Goal: Book appointment/travel/reservation

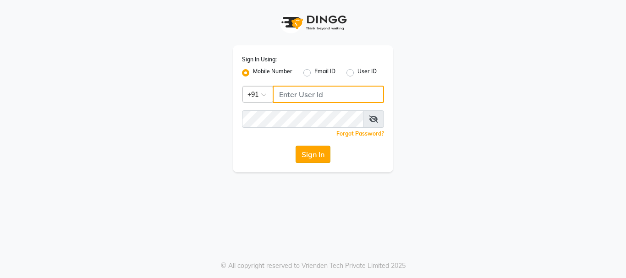
type input "9930002205"
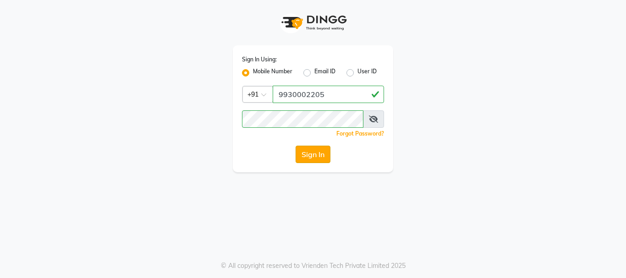
click at [313, 162] on button "Sign In" at bounding box center [313, 154] width 35 height 17
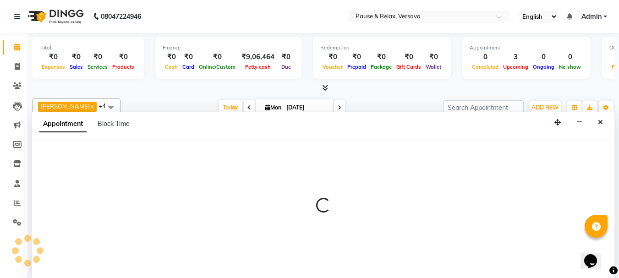
select select "82843"
select select "tentative"
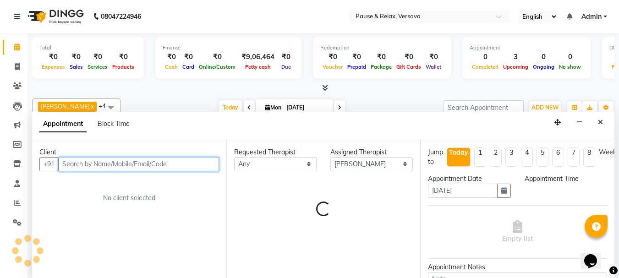
scroll to position [0, 0]
select select "780"
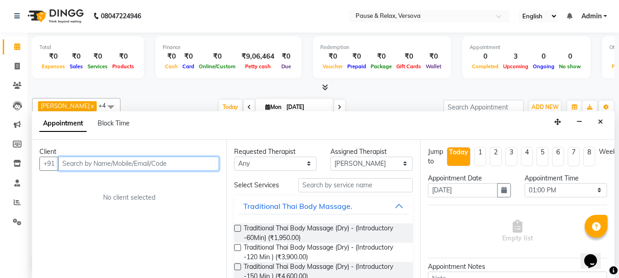
click at [67, 166] on input "text" at bounding box center [138, 164] width 161 height 14
type input "c"
type input "g"
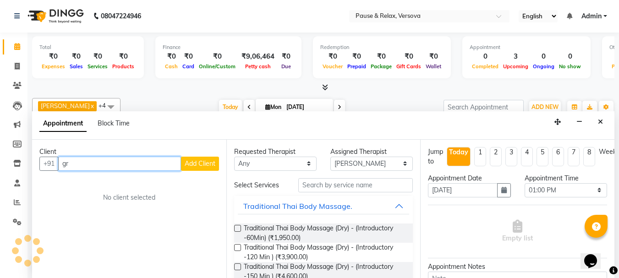
type input "g"
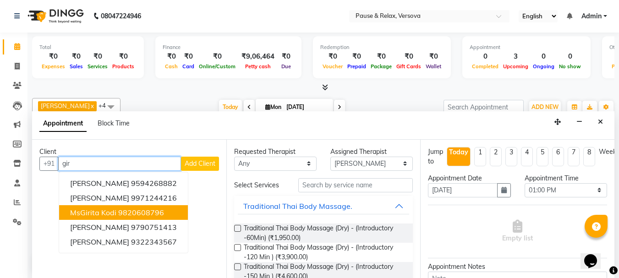
click at [143, 210] on ngb-highlight "9820608796" at bounding box center [141, 212] width 46 height 9
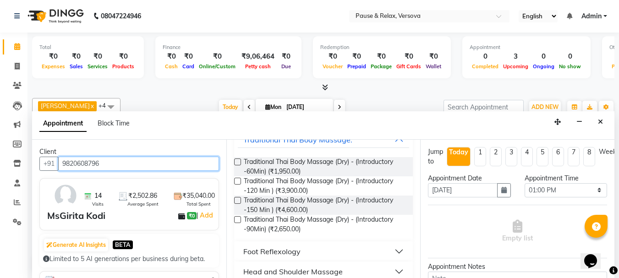
scroll to position [70, 0]
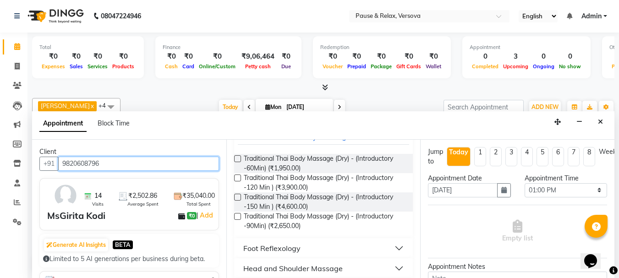
type input "9820608796"
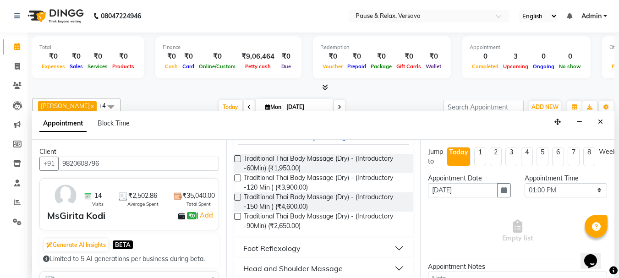
click at [259, 248] on div "Foot Reflexology" at bounding box center [271, 248] width 57 height 11
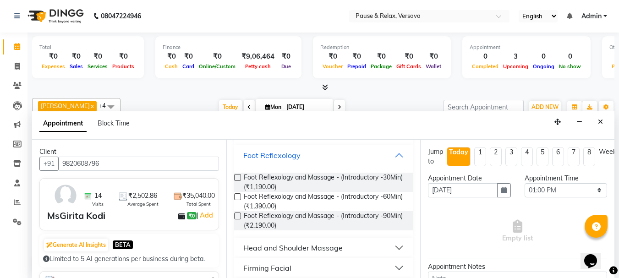
scroll to position [172, 0]
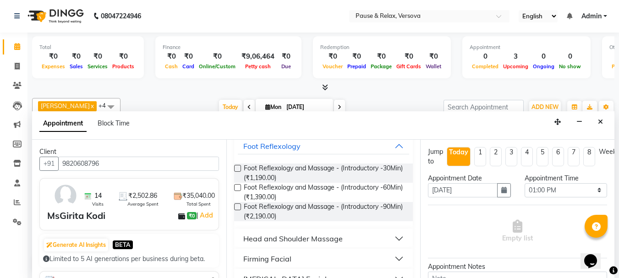
click at [235, 208] on label at bounding box center [237, 206] width 7 height 7
click at [235, 208] on input "checkbox" at bounding box center [237, 208] width 6 height 6
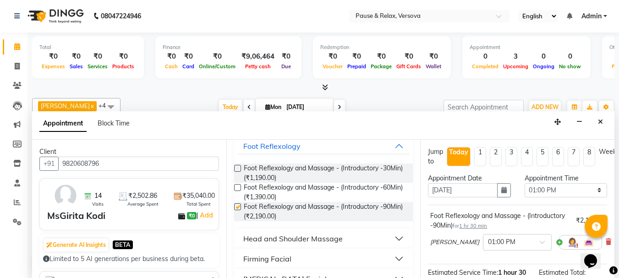
checkbox input "false"
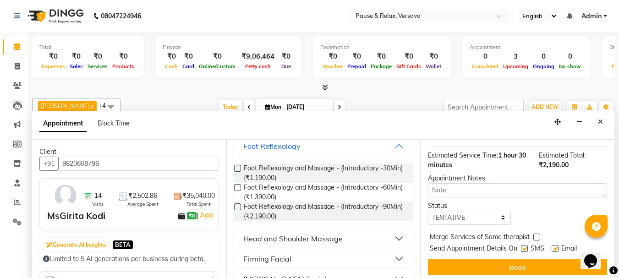
scroll to position [129, 0]
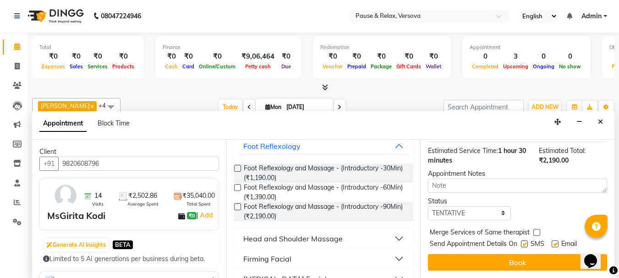
click at [554, 241] on label at bounding box center [555, 244] width 7 height 7
click at [554, 242] on input "checkbox" at bounding box center [555, 245] width 6 height 6
checkbox input "false"
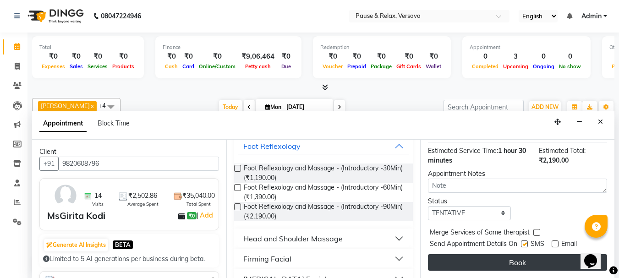
click at [561, 254] on button "Book" at bounding box center [517, 262] width 179 height 16
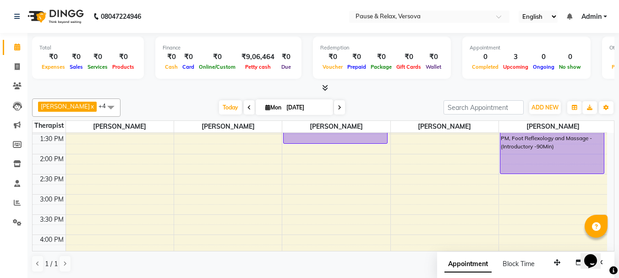
scroll to position [102, 0]
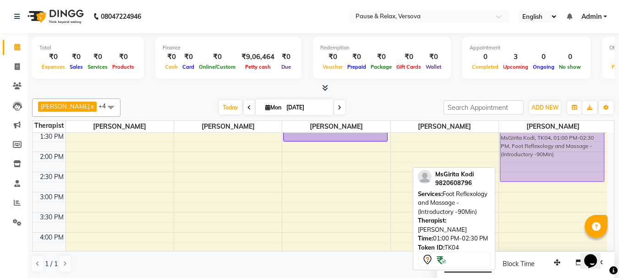
drag, startPoint x: 565, startPoint y: 153, endPoint x: 566, endPoint y: 165, distance: 12.9
click at [566, 165] on div "MsGirita Kodi, TK04, 01:00 PM-02:30 PM, Foot Reflexology and Massage - (Introdu…" at bounding box center [553, 252] width 108 height 443
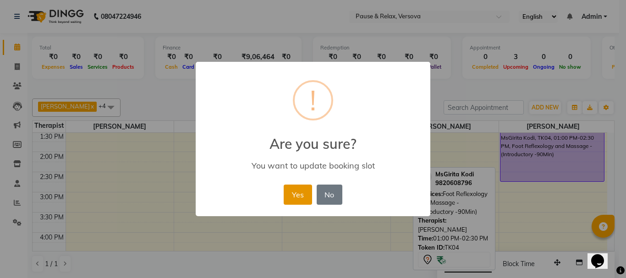
click at [299, 195] on button "Yes" at bounding box center [298, 195] width 28 height 20
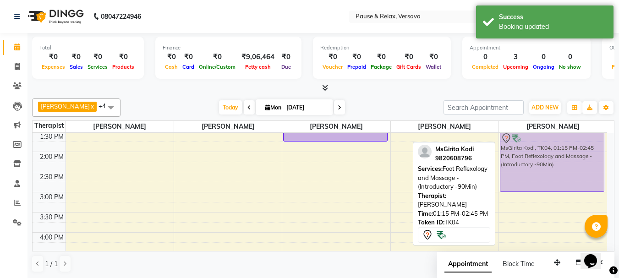
drag, startPoint x: 549, startPoint y: 164, endPoint x: 546, endPoint y: 177, distance: 13.7
click at [550, 176] on div "MsGirita Kodi, TK04, 01:15 PM-02:45 PM, Foot Reflexology and Massage - (Introdu…" at bounding box center [553, 252] width 108 height 443
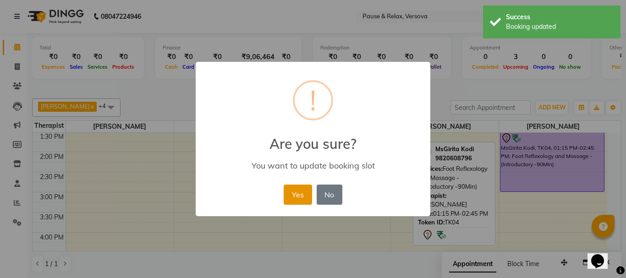
click at [302, 190] on button "Yes" at bounding box center [298, 195] width 28 height 20
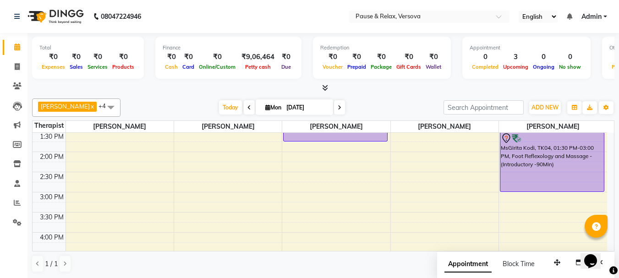
click at [102, 107] on span at bounding box center [111, 107] width 18 height 17
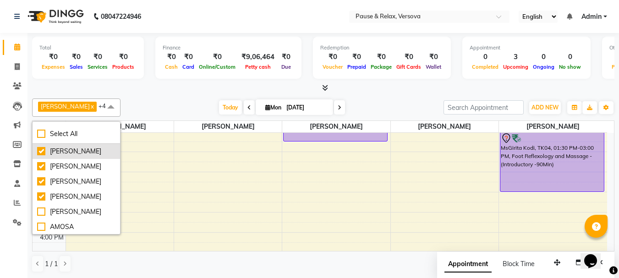
click at [82, 145] on li "[PERSON_NAME]" at bounding box center [77, 151] width 88 height 15
checkbox input "false"
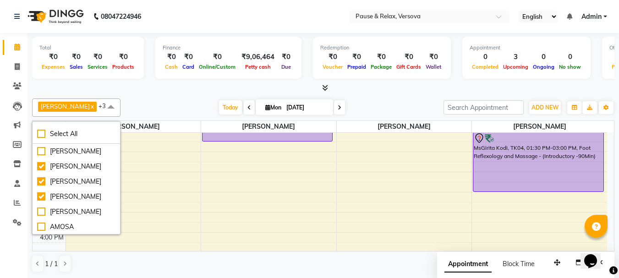
click at [102, 109] on span at bounding box center [111, 107] width 18 height 17
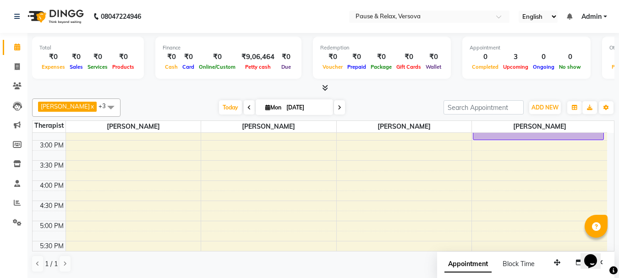
scroll to position [139, 0]
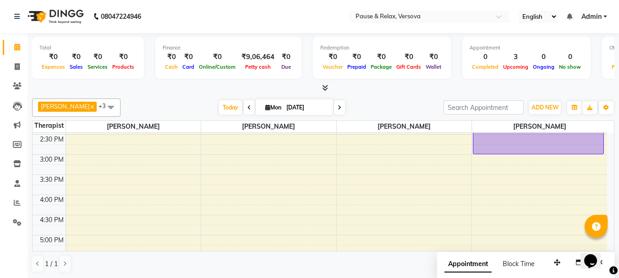
click at [82, 180] on div "11:00 AM 11:30 AM 12:00 PM 12:30 PM 1:00 PM 1:30 PM 2:00 PM 2:30 PM 3:00 PM 3:3…" at bounding box center [320, 215] width 575 height 443
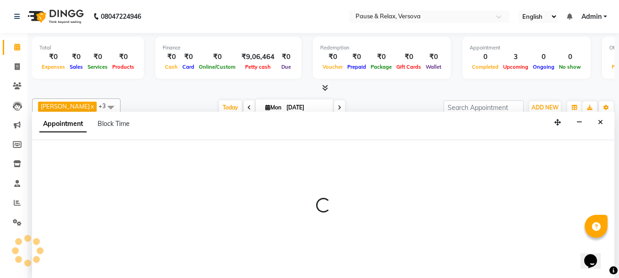
select select "53332"
select select "930"
select select "tentative"
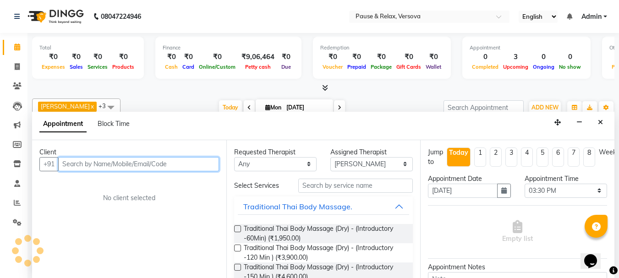
scroll to position [0, 0]
click at [71, 167] on input "text" at bounding box center [138, 164] width 161 height 14
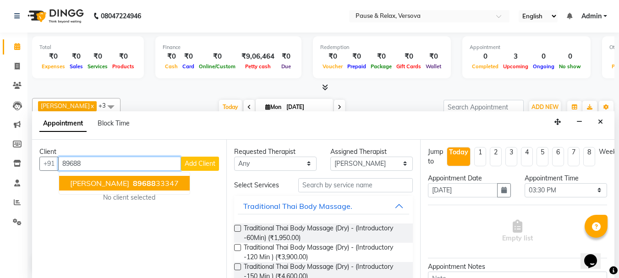
click at [183, 181] on button "shreeraj shreeaj 89688 33347" at bounding box center [124, 183] width 131 height 15
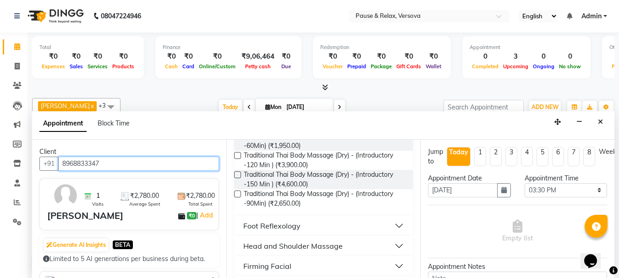
scroll to position [93, 0]
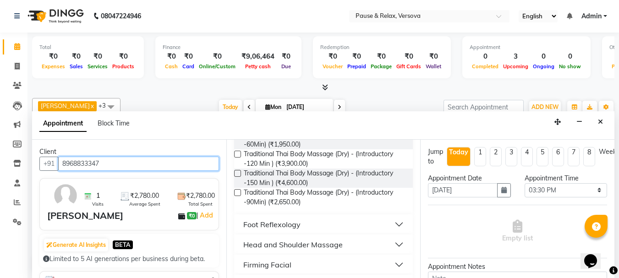
type input "8968833347"
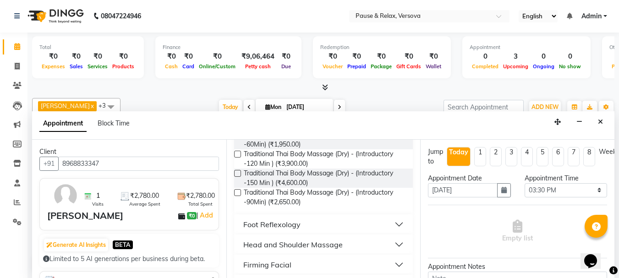
click at [280, 224] on div "Foot Reflexology" at bounding box center [271, 224] width 57 height 11
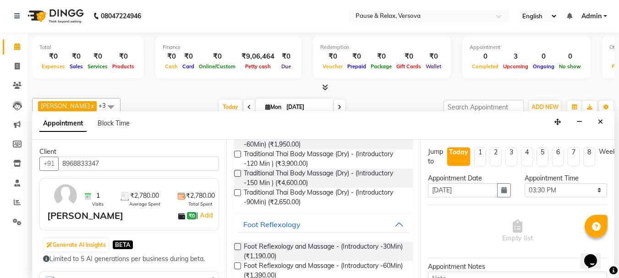
click at [236, 266] on label at bounding box center [237, 266] width 7 height 7
click at [236, 266] on input "checkbox" at bounding box center [237, 267] width 6 height 6
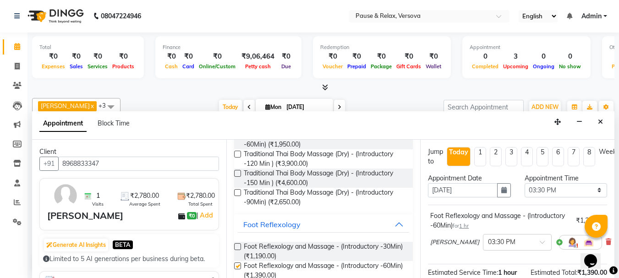
checkbox input "false"
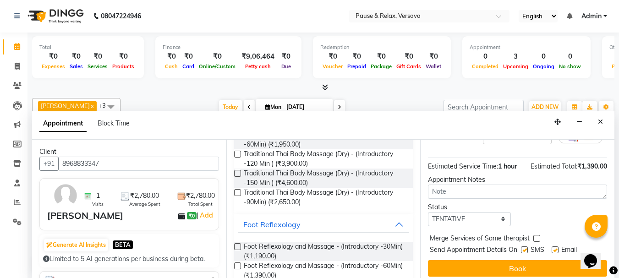
scroll to position [121, 0]
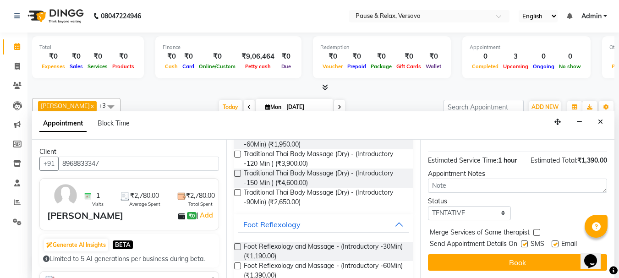
click at [556, 241] on label at bounding box center [555, 244] width 7 height 7
click at [556, 242] on input "checkbox" at bounding box center [555, 245] width 6 height 6
checkbox input "false"
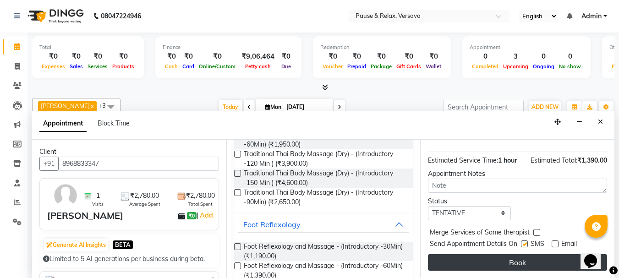
click at [545, 254] on button "Book" at bounding box center [517, 262] width 179 height 16
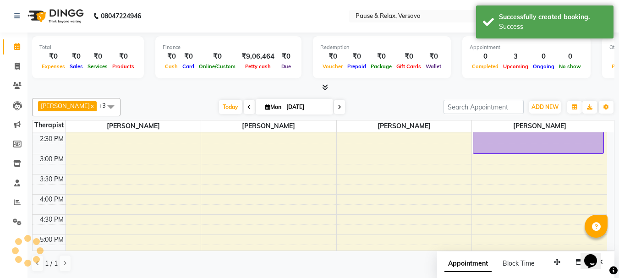
scroll to position [0, 0]
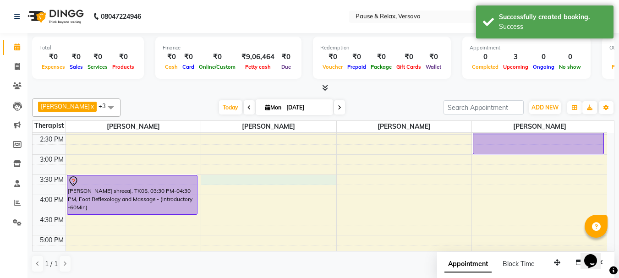
click at [221, 180] on div "11:00 AM 11:30 AM 12:00 PM 12:30 PM 1:00 PM 1:30 PM 2:00 PM 2:30 PM 3:00 PM 3:3…" at bounding box center [320, 215] width 575 height 443
select select "53335"
select select "930"
select select "tentative"
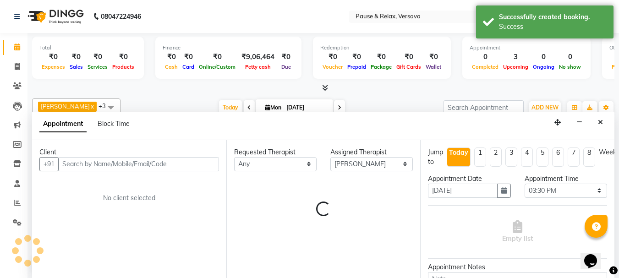
scroll to position [0, 0]
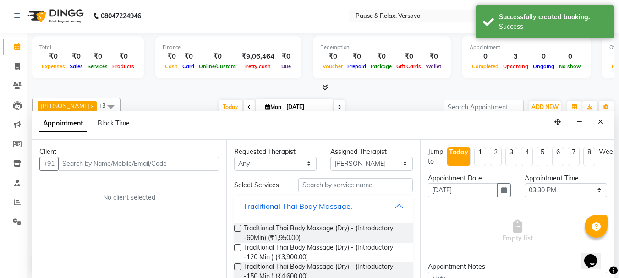
click at [71, 164] on input "text" at bounding box center [138, 164] width 161 height 14
click at [71, 166] on input "text" at bounding box center [138, 164] width 161 height 14
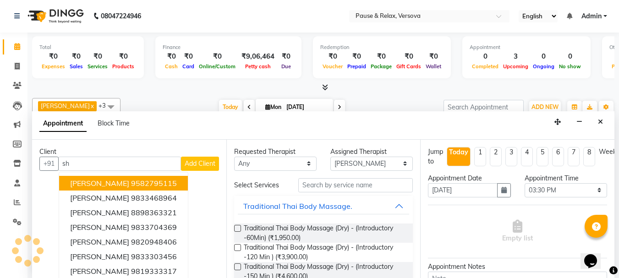
type input "s"
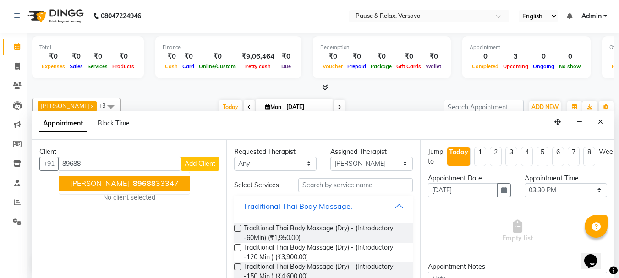
click at [133, 187] on span "89688" at bounding box center [144, 183] width 23 height 9
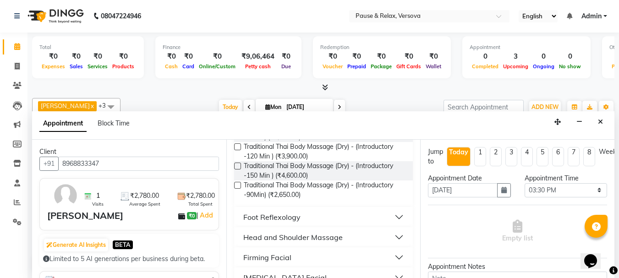
scroll to position [102, 0]
type input "8968833347"
click at [273, 211] on div "Foot Reflexology" at bounding box center [271, 216] width 57 height 11
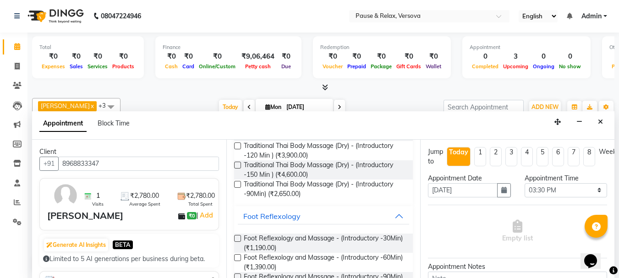
click at [234, 258] on label at bounding box center [237, 257] width 7 height 7
click at [234, 258] on input "checkbox" at bounding box center [237, 259] width 6 height 6
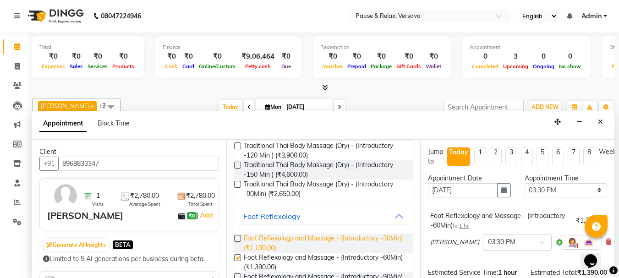
checkbox input "false"
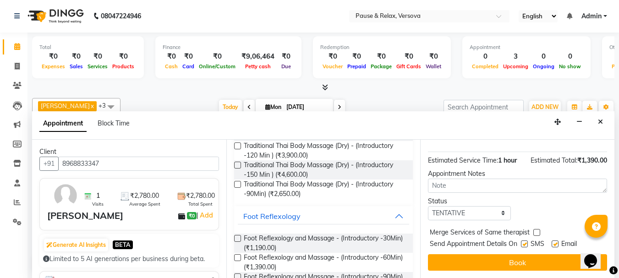
scroll to position [121, 0]
drag, startPoint x: 612, startPoint y: 188, endPoint x: 28, endPoint y: 16, distance: 608.9
click at [556, 241] on label at bounding box center [555, 244] width 7 height 7
click at [556, 242] on input "checkbox" at bounding box center [555, 245] width 6 height 6
checkbox input "false"
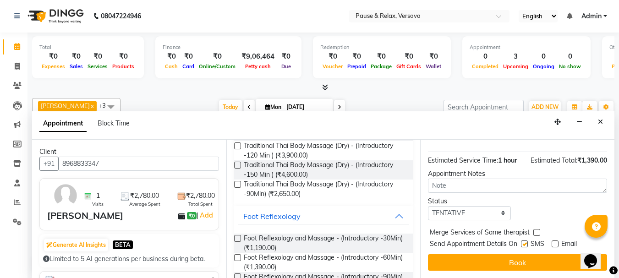
click at [554, 242] on div at bounding box center [555, 246] width 6 height 10
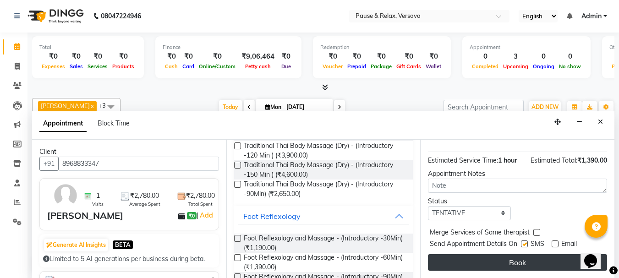
click at [553, 254] on button "Book" at bounding box center [517, 262] width 179 height 16
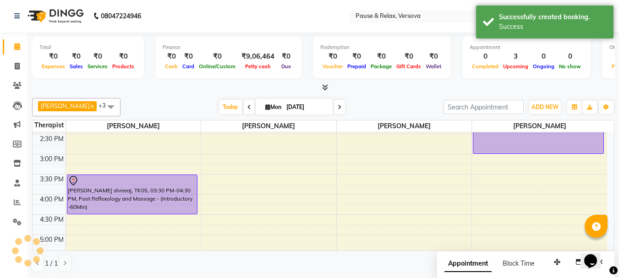
scroll to position [0, 0]
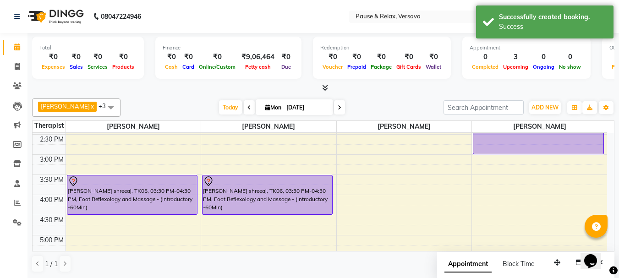
click at [353, 180] on div "11:00 AM 11:30 AM 12:00 PM 12:30 PM 1:00 PM 1:30 PM 2:00 PM 2:30 PM 3:00 PM 3:3…" at bounding box center [320, 215] width 575 height 443
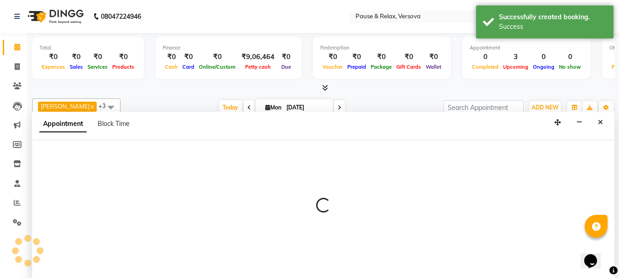
select select "53337"
select select "930"
select select "tentative"
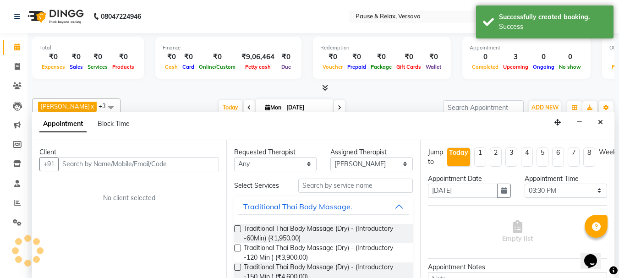
scroll to position [0, 0]
click at [68, 164] on input "text" at bounding box center [138, 164] width 161 height 14
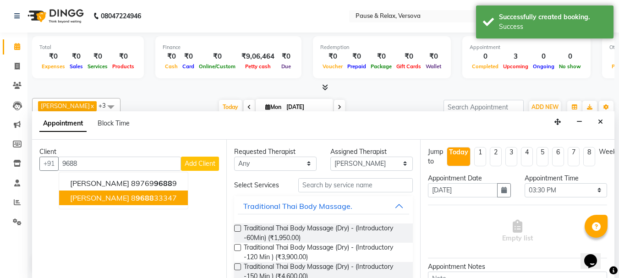
click at [142, 198] on span "9688" at bounding box center [145, 197] width 18 height 9
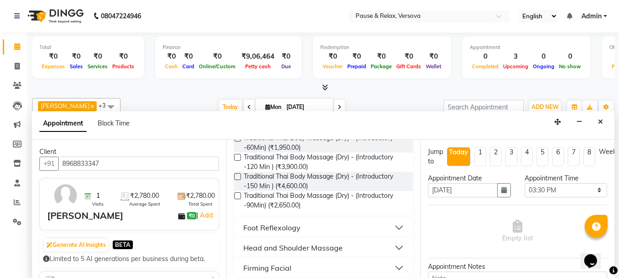
scroll to position [94, 0]
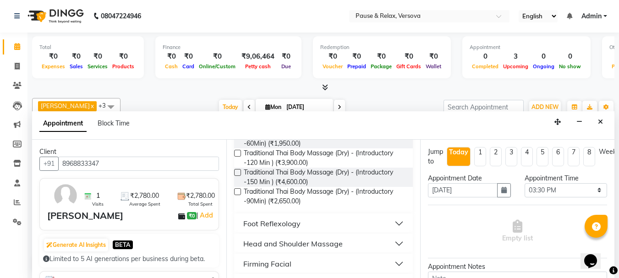
type input "8968833347"
click at [307, 224] on button "Foot Reflexology" at bounding box center [324, 223] width 172 height 16
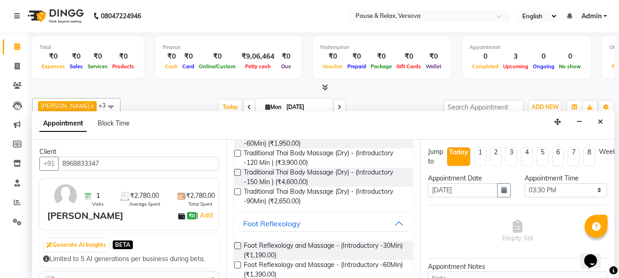
click at [237, 267] on label at bounding box center [237, 265] width 7 height 7
click at [237, 267] on input "checkbox" at bounding box center [237, 266] width 6 height 6
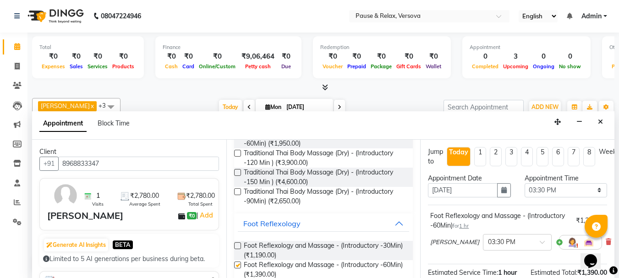
checkbox input "false"
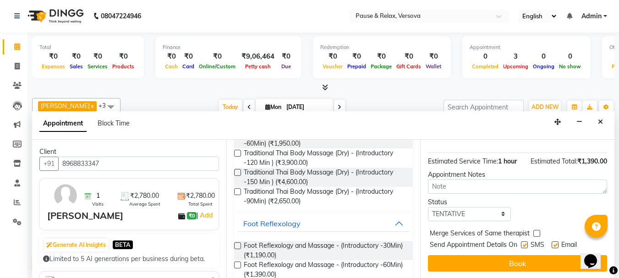
scroll to position [121, 0]
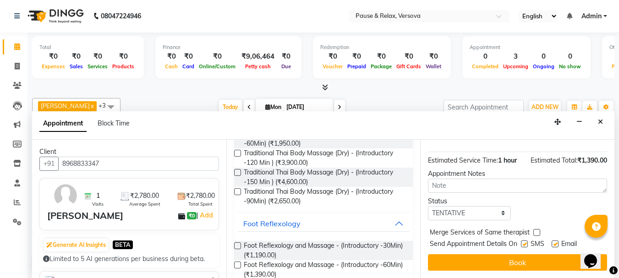
drag, startPoint x: 560, startPoint y: 236, endPoint x: 555, endPoint y: 240, distance: 5.9
click at [560, 239] on div "Email" at bounding box center [568, 244] width 33 height 11
click at [555, 241] on label at bounding box center [555, 244] width 7 height 7
click at [555, 242] on input "checkbox" at bounding box center [555, 245] width 6 height 6
checkbox input "false"
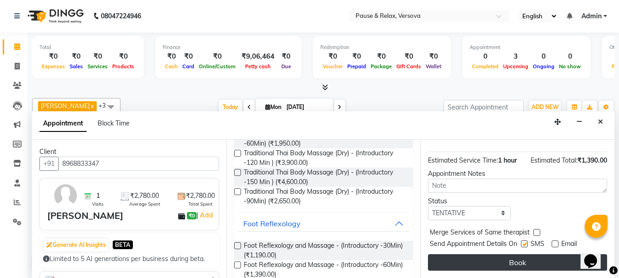
click at [552, 255] on button "Book" at bounding box center [517, 262] width 179 height 16
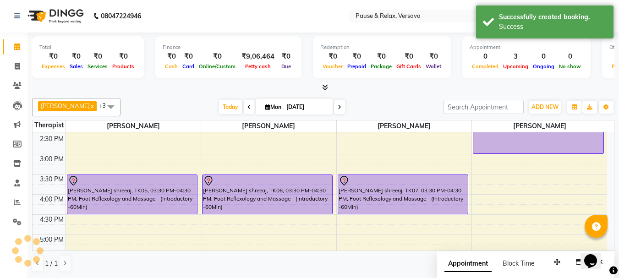
scroll to position [0, 0]
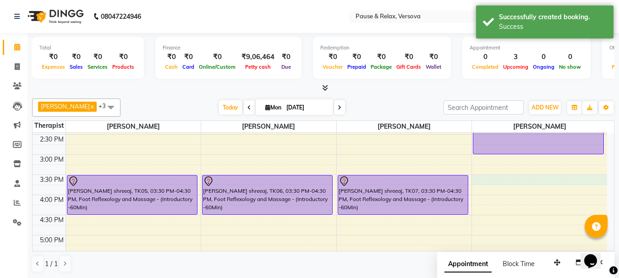
click at [490, 181] on div "11:00 AM 11:30 AM 12:00 PM 12:30 PM 1:00 PM 1:30 PM 2:00 PM 2:30 PM 3:00 PM 3:3…" at bounding box center [320, 215] width 575 height 443
select select "82843"
select select "930"
select select "tentative"
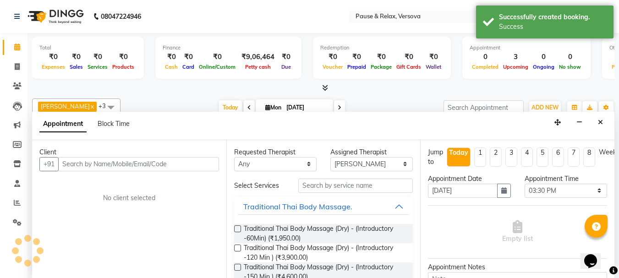
scroll to position [0, 0]
click at [65, 164] on input "text" at bounding box center [138, 164] width 161 height 14
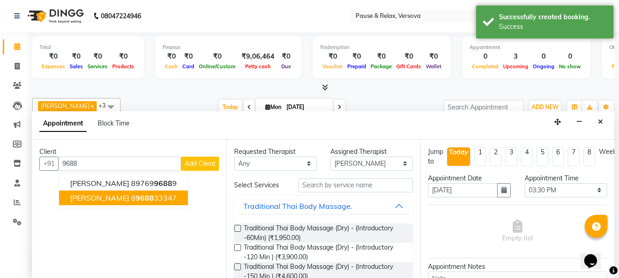
click at [149, 202] on span "9688" at bounding box center [145, 197] width 18 height 9
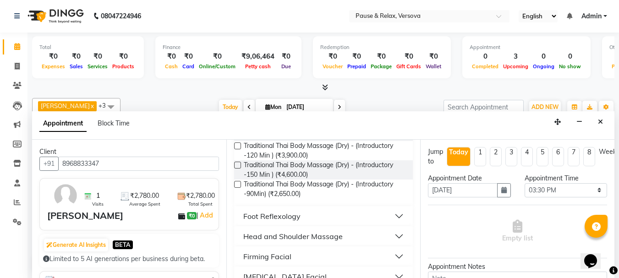
scroll to position [107, 0]
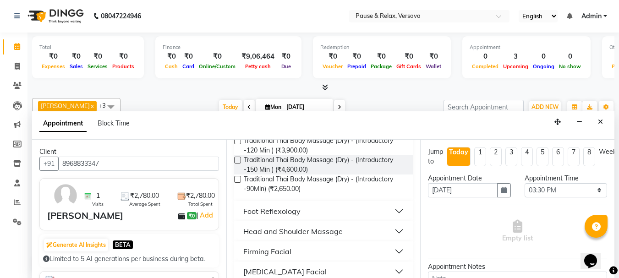
type input "8968833347"
click at [284, 215] on div "Foot Reflexology" at bounding box center [271, 211] width 57 height 11
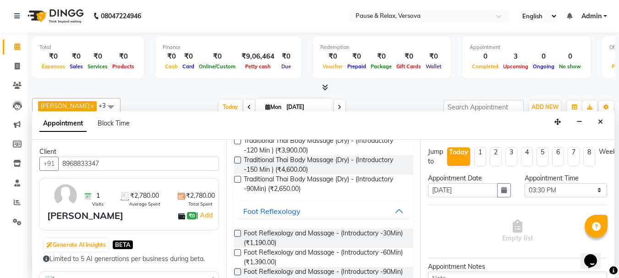
click at [236, 253] on label at bounding box center [237, 252] width 7 height 7
click at [236, 253] on input "checkbox" at bounding box center [237, 254] width 6 height 6
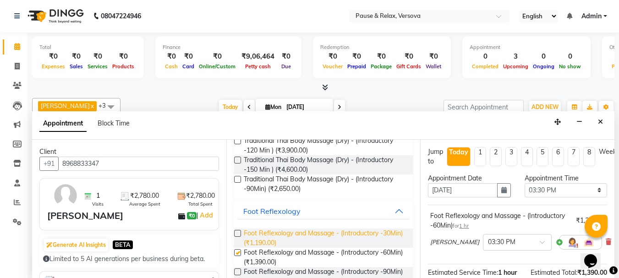
checkbox input "false"
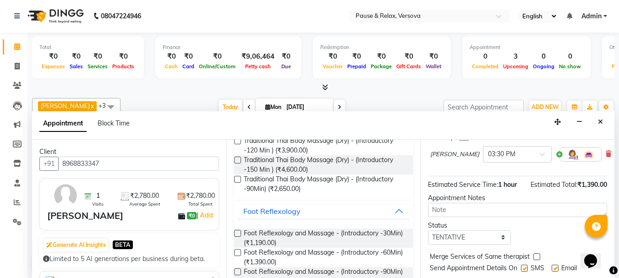
scroll to position [119, 0]
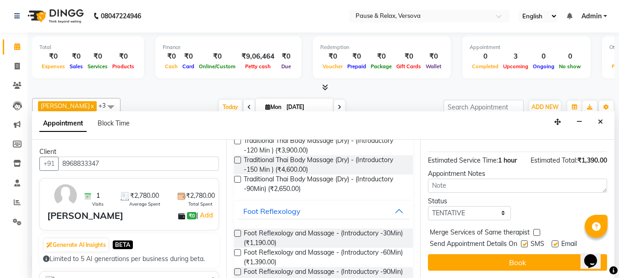
click at [557, 241] on label at bounding box center [555, 244] width 7 height 7
click at [557, 242] on input "checkbox" at bounding box center [555, 245] width 6 height 6
checkbox input "false"
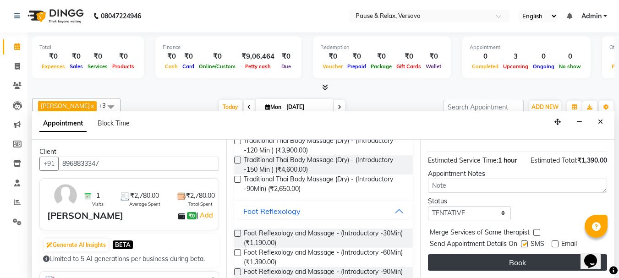
click at [556, 256] on button "Book" at bounding box center [517, 262] width 179 height 16
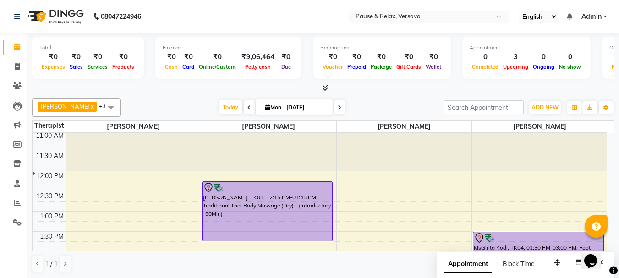
scroll to position [0, 0]
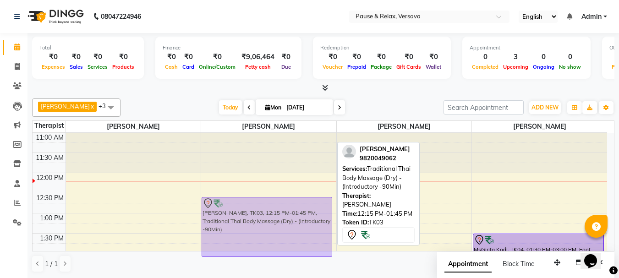
drag, startPoint x: 324, startPoint y: 237, endPoint x: 324, endPoint y: 251, distance: 14.2
click at [324, 251] on full-calendar "Therapist Bindu Lepcha Soni pradhan Nitisha Tamang Edward 11:00 AM 11:30 AM 12:…" at bounding box center [323, 186] width 582 height 131
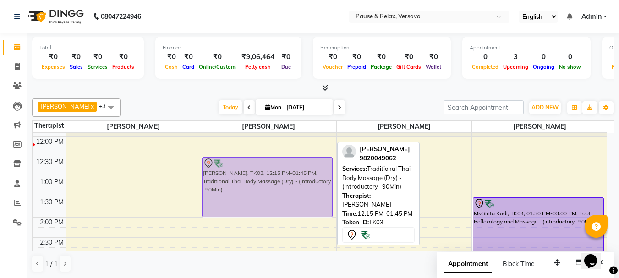
drag, startPoint x: 326, startPoint y: 193, endPoint x: 327, endPoint y: 201, distance: 7.8
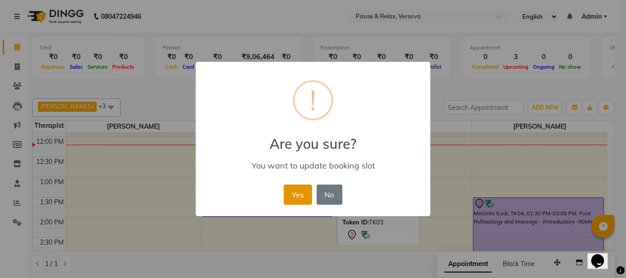
click at [294, 198] on button "Yes" at bounding box center [298, 195] width 28 height 20
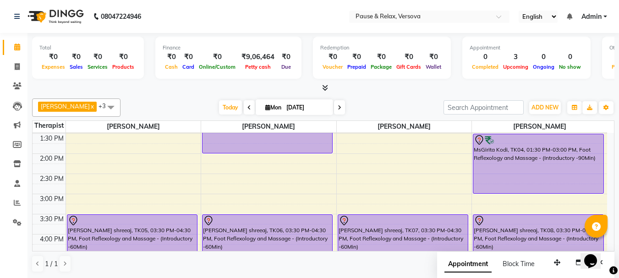
scroll to position [98, 0]
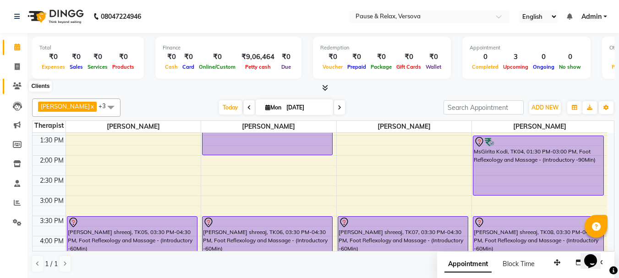
click at [17, 84] on icon at bounding box center [17, 85] width 9 height 7
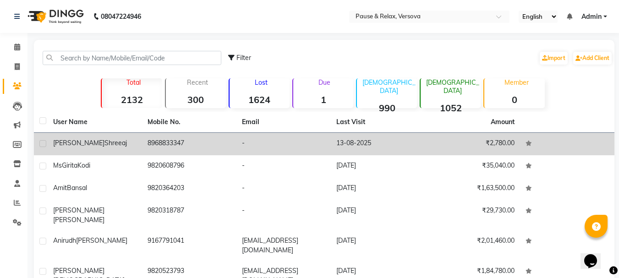
click at [104, 141] on span "shreeaj" at bounding box center [115, 143] width 22 height 8
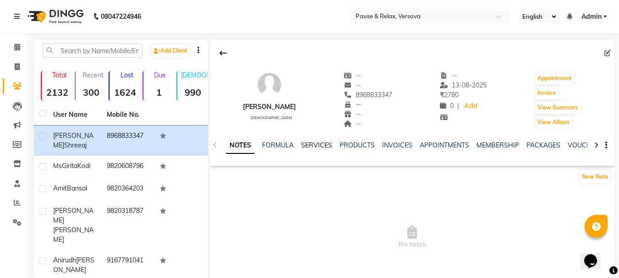
click at [314, 143] on link "SERVICES" at bounding box center [316, 145] width 31 height 8
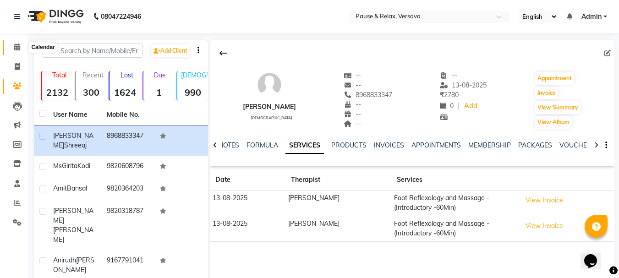
click at [22, 48] on span at bounding box center [17, 47] width 16 height 11
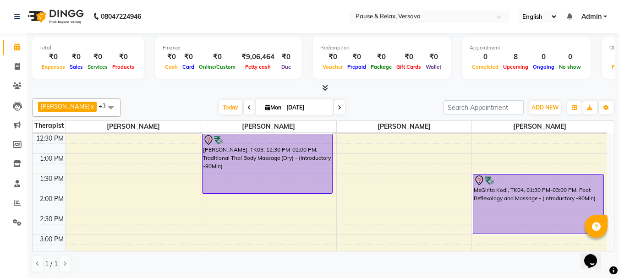
scroll to position [64, 0]
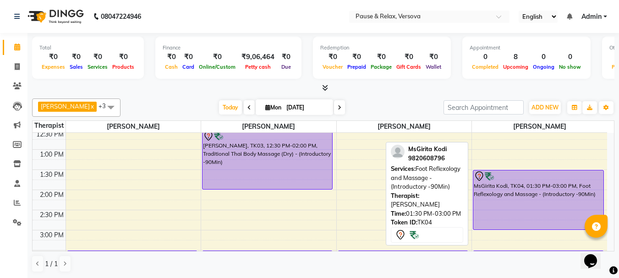
click at [500, 214] on div "MsGirita Kodi, TK04, 01:30 PM-03:00 PM, Foot Reflexology and Massage - (Introdu…" at bounding box center [538, 199] width 130 height 59
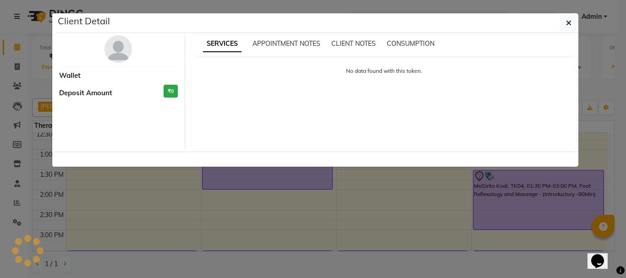
select select "7"
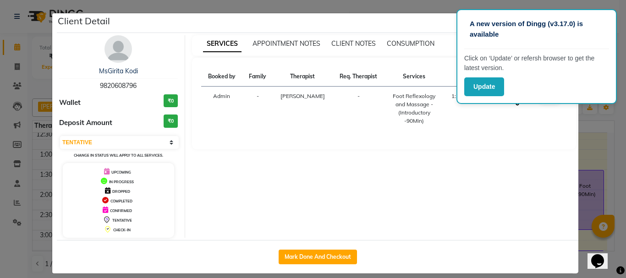
click at [603, 140] on ngb-modal-window "Client Detail MsGirita Kodi 9820608796 Wallet ₹0 Deposit Amount ₹0 Select IN SE…" at bounding box center [313, 139] width 626 height 278
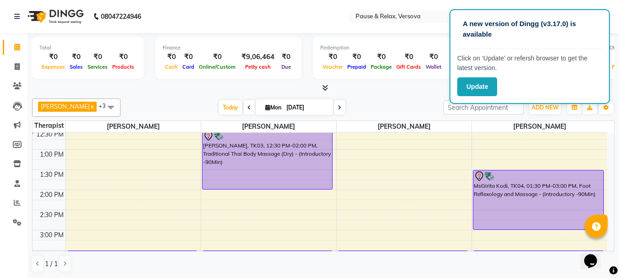
click at [305, 112] on input "[DATE]" at bounding box center [307, 108] width 46 height 14
select select "9"
select select "2025"
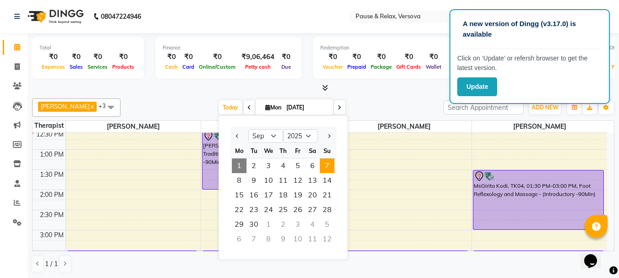
click at [325, 165] on span "7" at bounding box center [327, 166] width 15 height 15
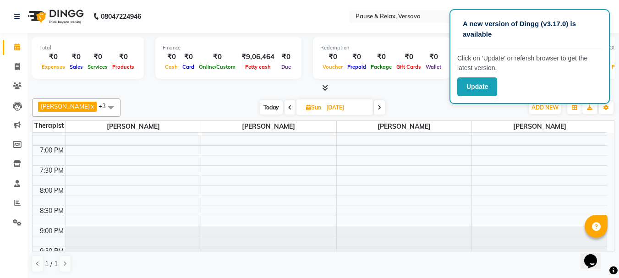
scroll to position [325, 0]
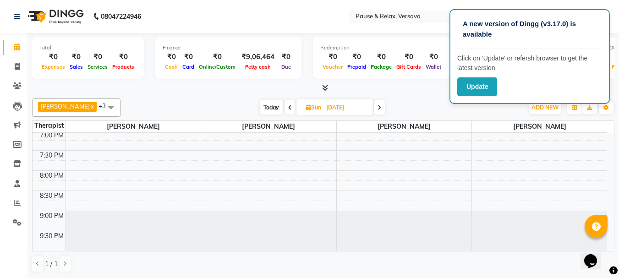
drag, startPoint x: 609, startPoint y: 164, endPoint x: 20, endPoint y: 5, distance: 610.4
click at [288, 110] on icon at bounding box center [290, 107] width 4 height 5
drag, startPoint x: 611, startPoint y: 165, endPoint x: 20, endPoint y: 15, distance: 609.8
click at [268, 107] on span "Today" at bounding box center [271, 107] width 23 height 14
type input "[DATE]"
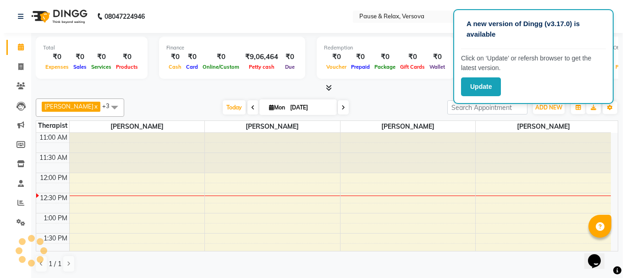
scroll to position [41, 0]
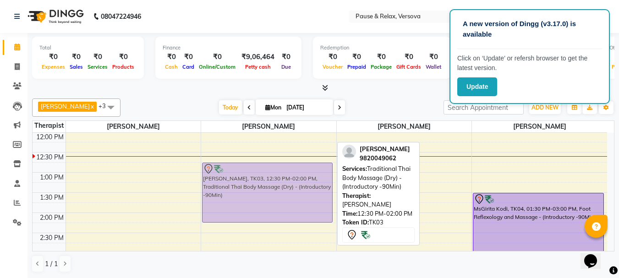
drag, startPoint x: 269, startPoint y: 156, endPoint x: 269, endPoint y: 163, distance: 7.3
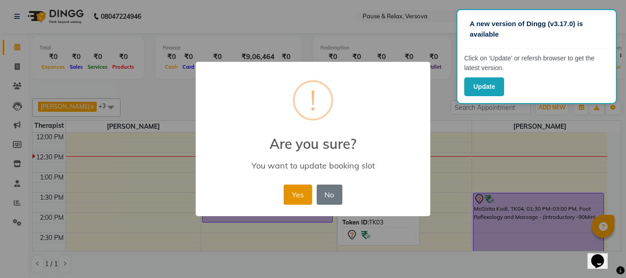
click at [298, 196] on button "Yes" at bounding box center [298, 195] width 28 height 20
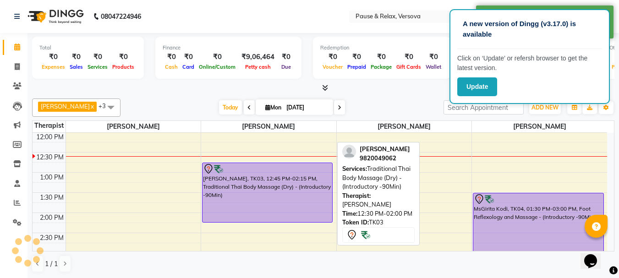
drag, startPoint x: 277, startPoint y: 195, endPoint x: 272, endPoint y: 196, distance: 5.1
click at [276, 194] on div "Mr Deepak Behl, TK03, 12:45 PM-02:15 PM, Traditional Thai Body Massage (Dry) - …" at bounding box center [268, 192] width 130 height 59
click at [269, 197] on div "Mr Deepak Behl, TK03, 12:45 PM-02:15 PM, Traditional Thai Body Massage (Dry) - …" at bounding box center [268, 192] width 130 height 59
select select "7"
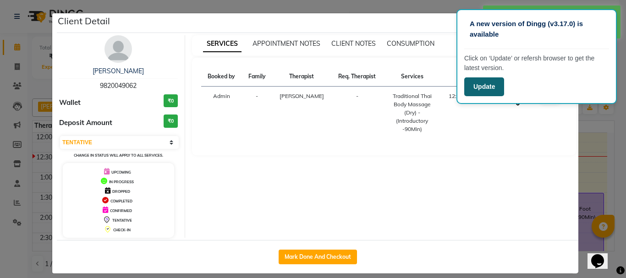
click at [495, 87] on button "Update" at bounding box center [484, 86] width 40 height 19
